Goal: Check status: Check status

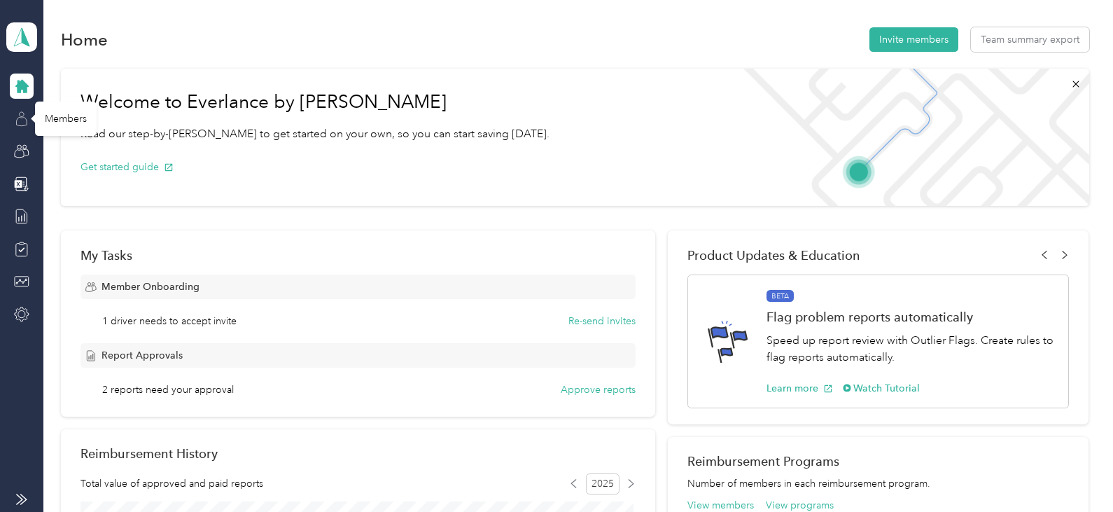
click at [22, 118] on icon at bounding box center [21, 118] width 15 height 15
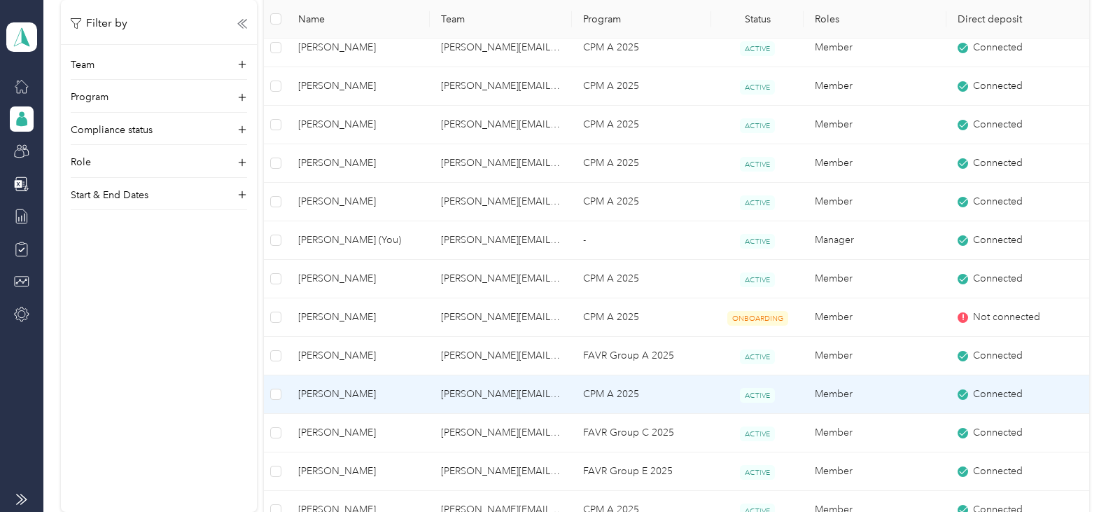
scroll to position [490, 0]
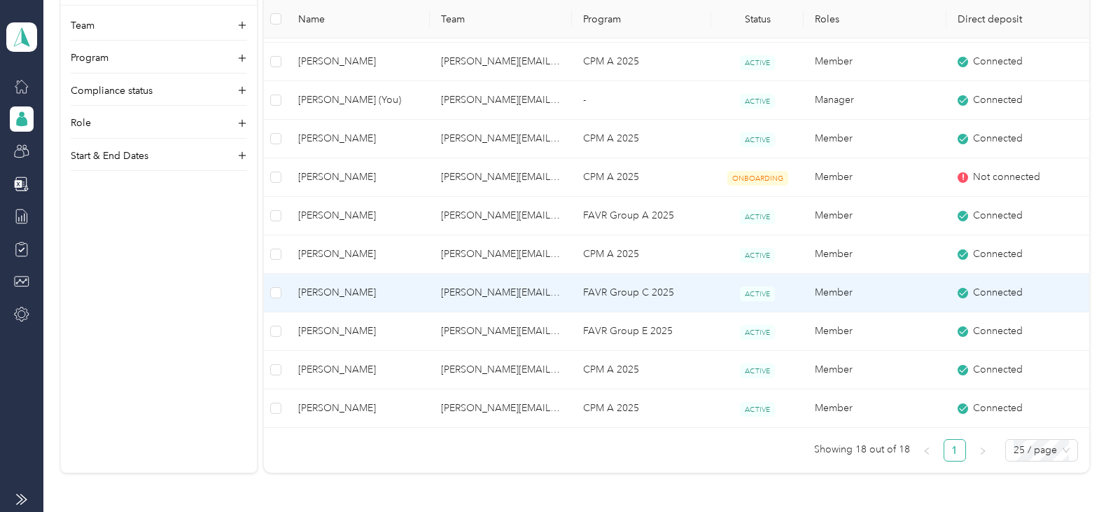
click at [468, 290] on td "[PERSON_NAME][EMAIL_ADDRESS][PERSON_NAME][DOMAIN_NAME]" at bounding box center [501, 293] width 143 height 39
click at [468, 511] on div "Drag to resize Click to close Loading member data" at bounding box center [553, 512] width 1106 height 0
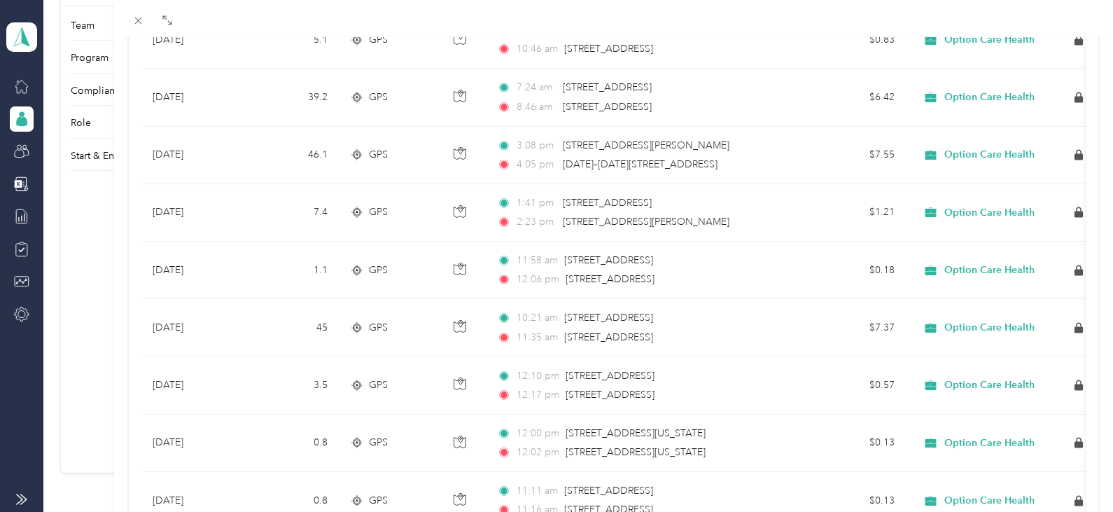
scroll to position [1277, 0]
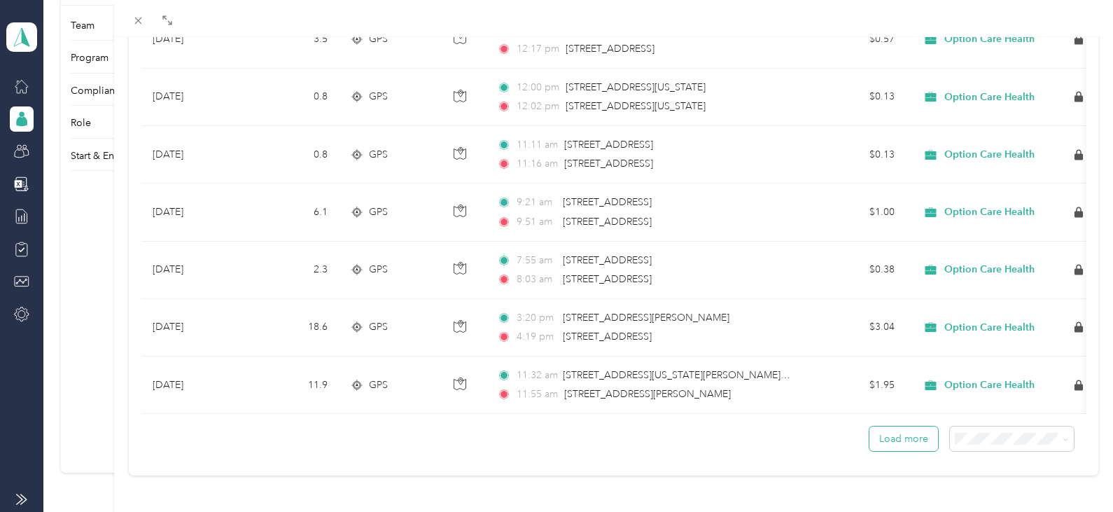
click at [889, 426] on button "Load more" at bounding box center [903, 438] width 69 height 25
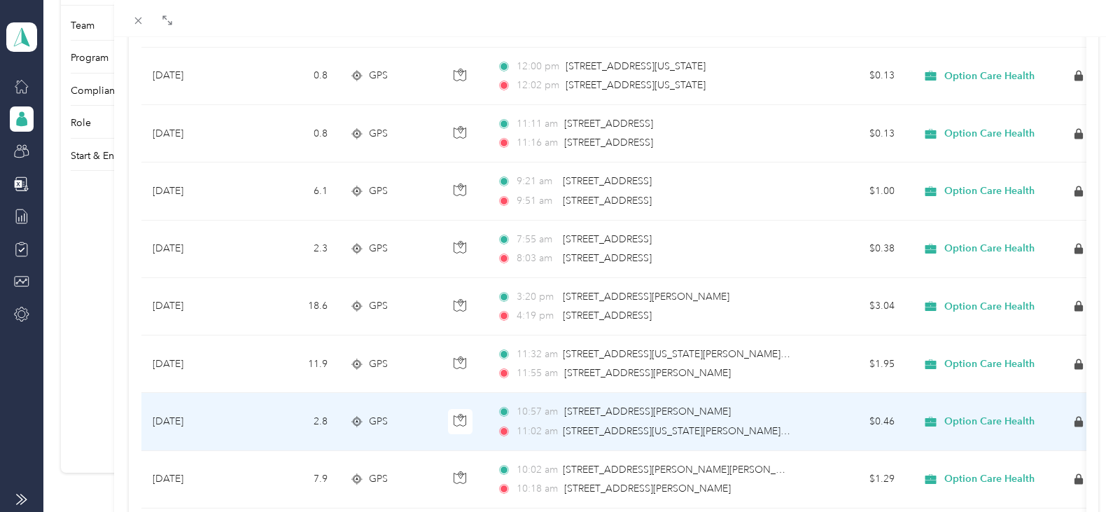
click at [1051, 426] on div "Option Care Health" at bounding box center [1004, 421] width 174 height 22
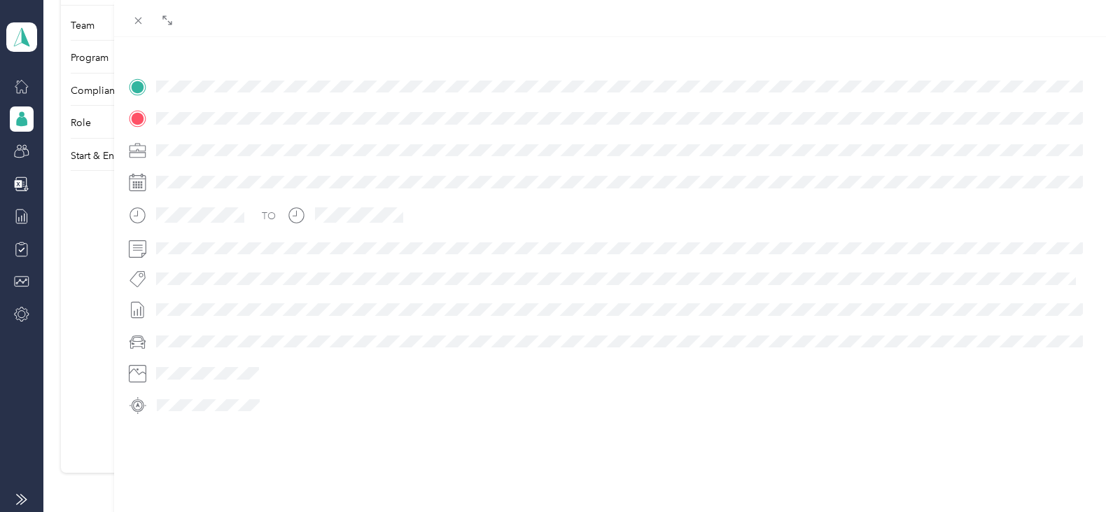
scroll to position [296, 0]
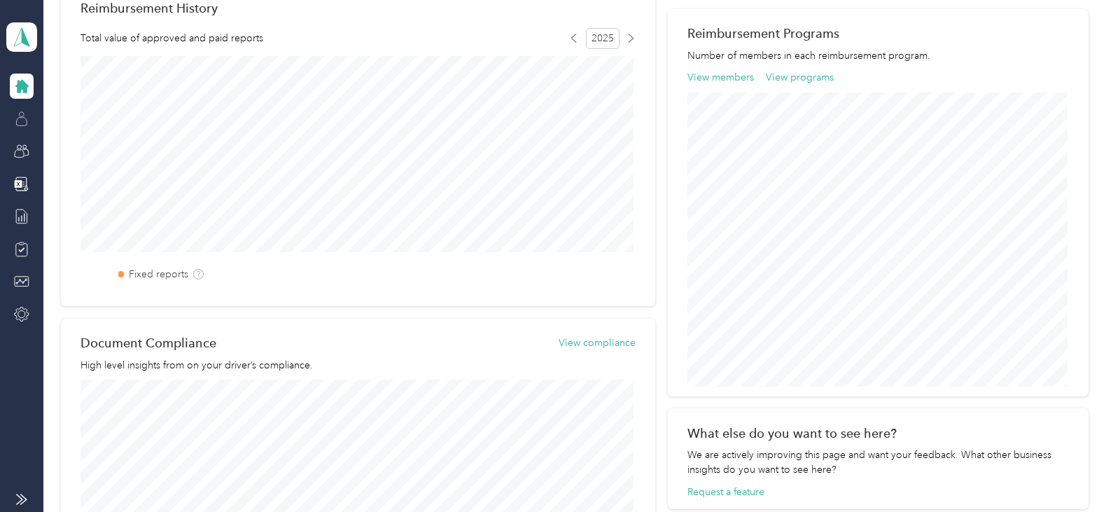
scroll to position [451, 0]
